Goal: Find contact information

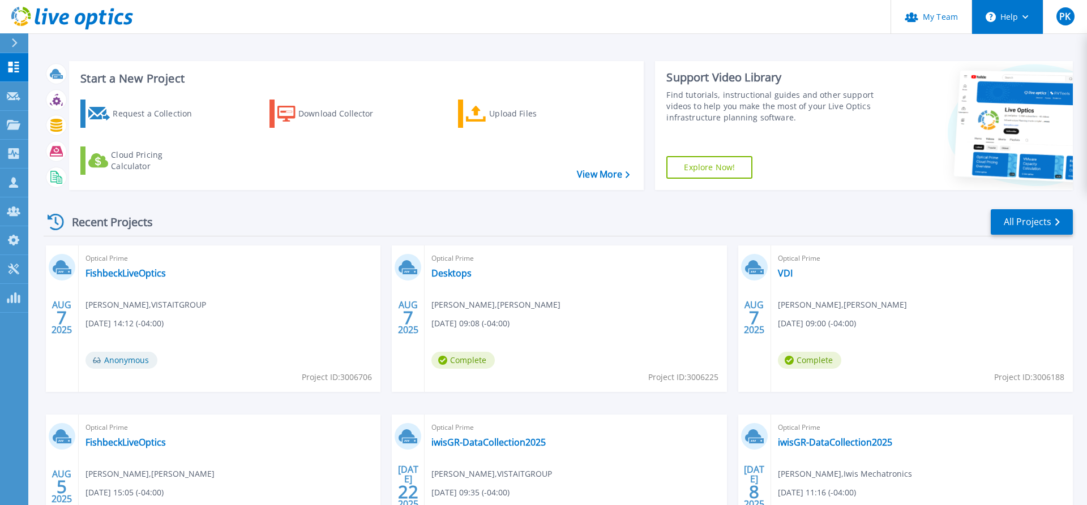
click at [1019, 19] on button "Help" at bounding box center [1007, 17] width 71 height 34
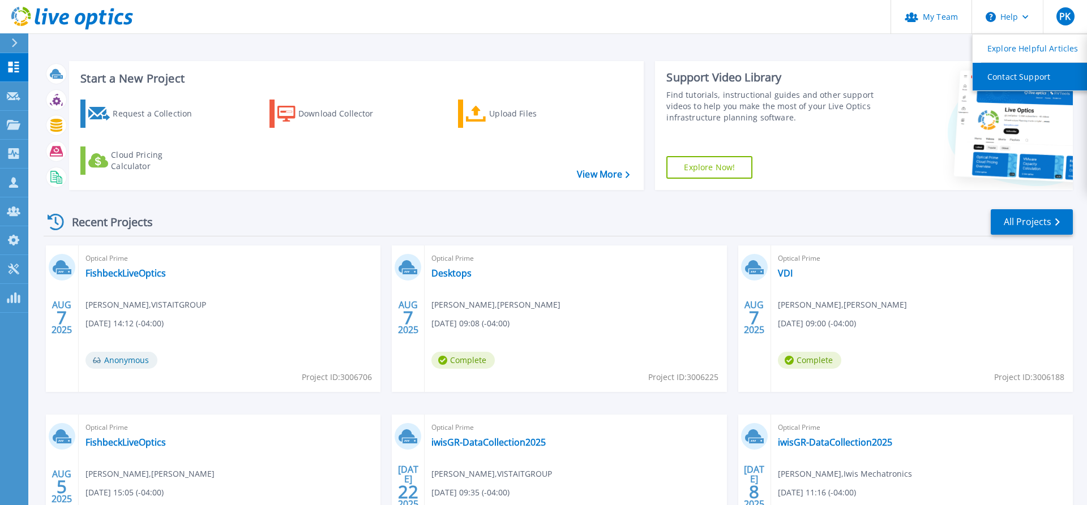
click at [1019, 78] on link "Contact Support" at bounding box center [1035, 77] width 126 height 28
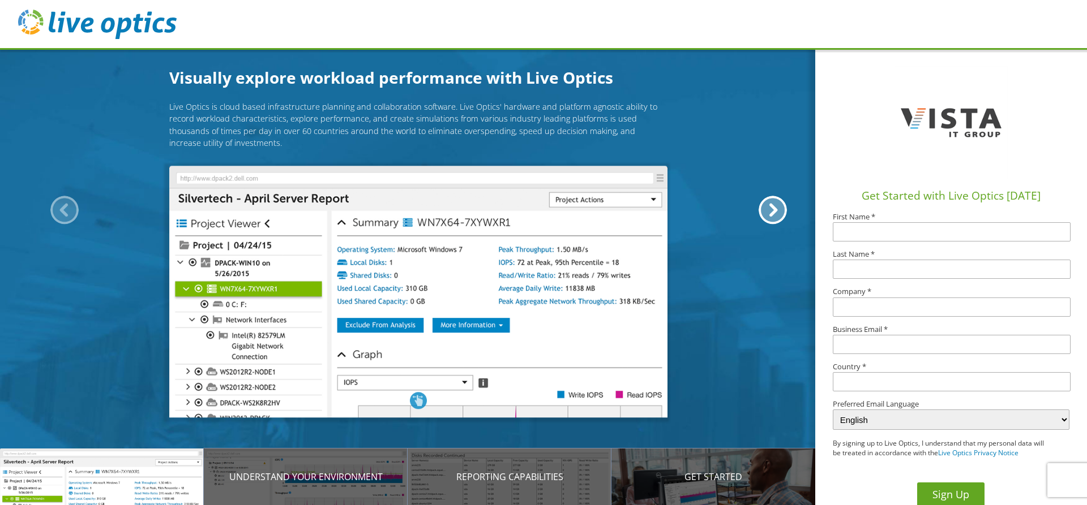
click at [886, 232] on input "text" at bounding box center [951, 231] width 238 height 19
